Goal: Task Accomplishment & Management: Use online tool/utility

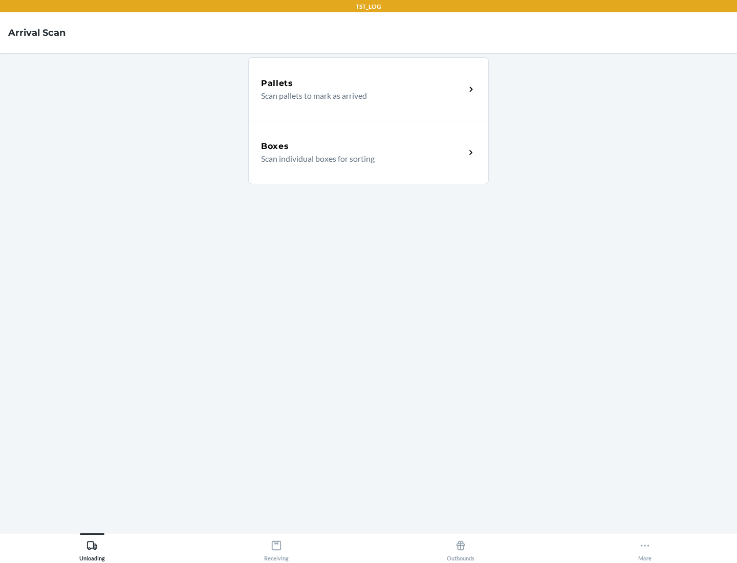
click at [363, 146] on div "Boxes" at bounding box center [363, 146] width 204 height 12
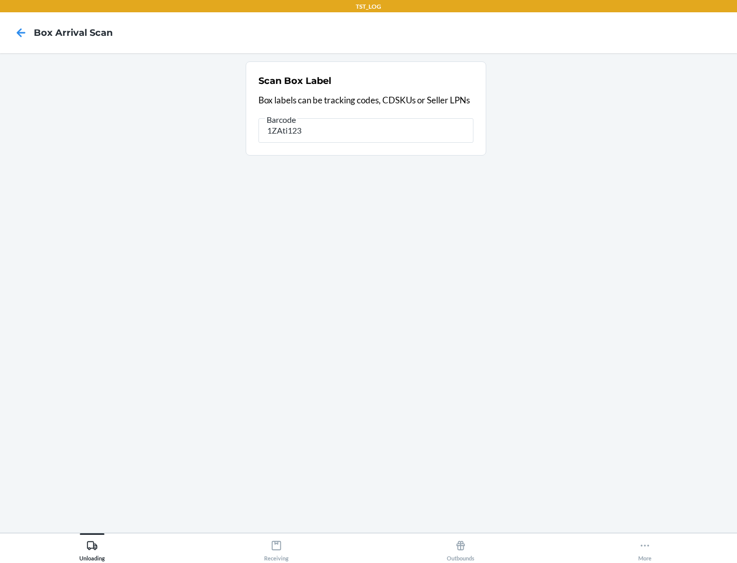
type input "1ZAti123"
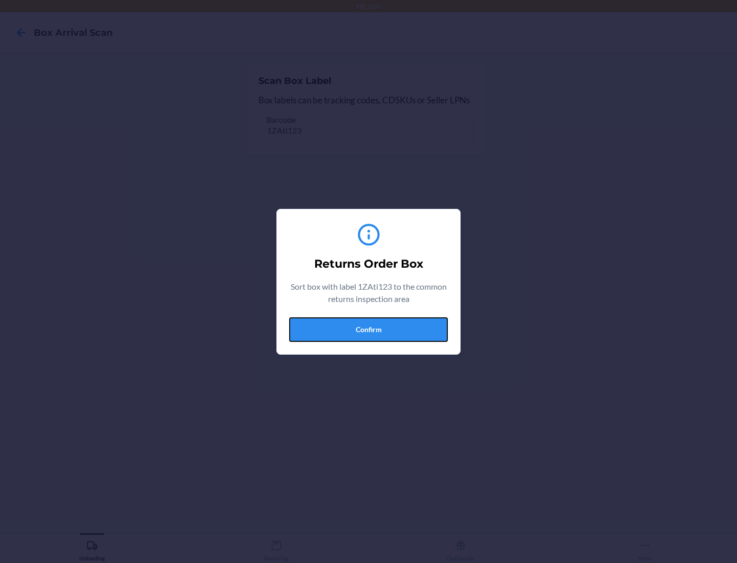
click at [369, 329] on button "Confirm" at bounding box center [368, 329] width 159 height 25
